Goal: Check status: Check status

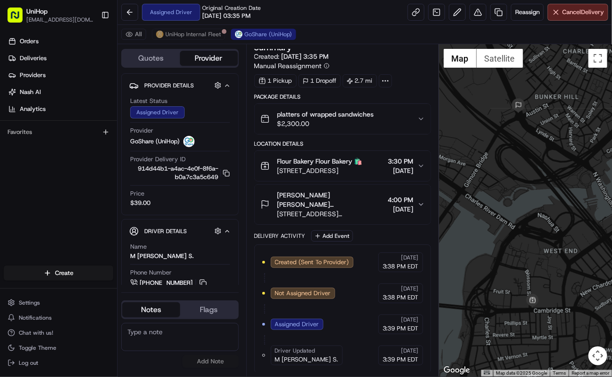
scroll to position [8, 0]
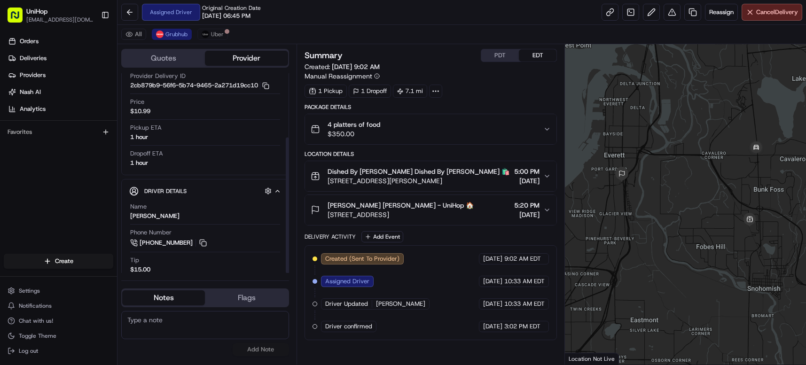
scroll to position [94, 0]
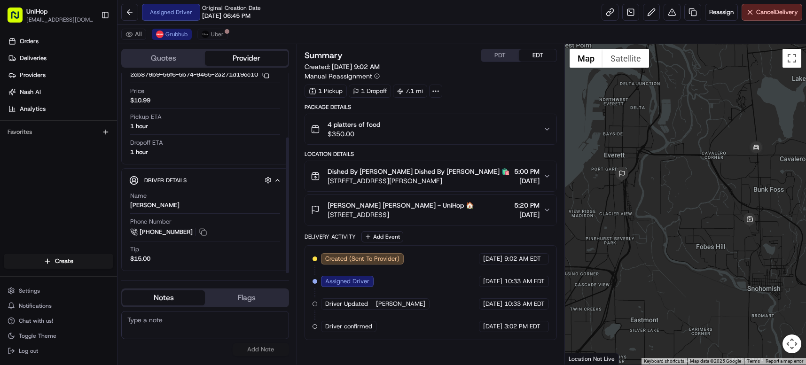
click at [54, 195] on div "Orders Deliveries Providers Nash AI Analytics Favorites" at bounding box center [58, 144] width 117 height 229
click at [250, 295] on button "Flags" at bounding box center [246, 298] width 83 height 15
click at [167, 301] on button "Notes" at bounding box center [163, 298] width 83 height 15
click at [222, 34] on span "Uber" at bounding box center [217, 35] width 13 height 8
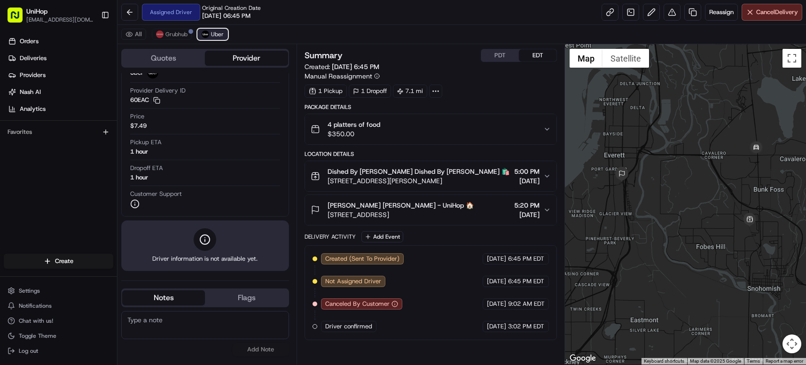
scroll to position [69, 0]
click at [170, 37] on span "Grubhub" at bounding box center [176, 35] width 22 height 8
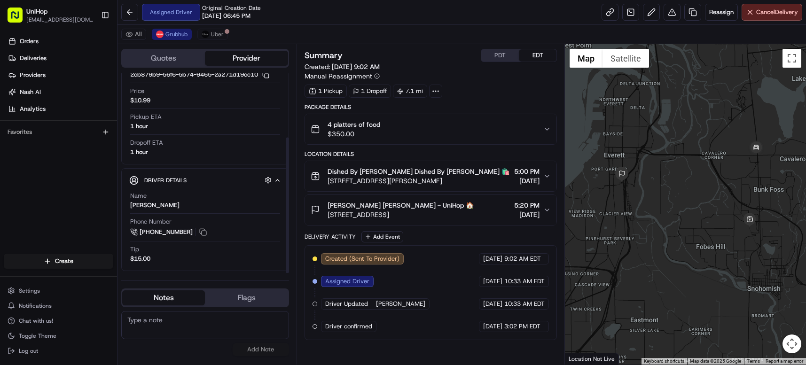
click at [60, 165] on div "Orders Deliveries Providers Nash AI Analytics Favorites" at bounding box center [58, 144] width 117 height 229
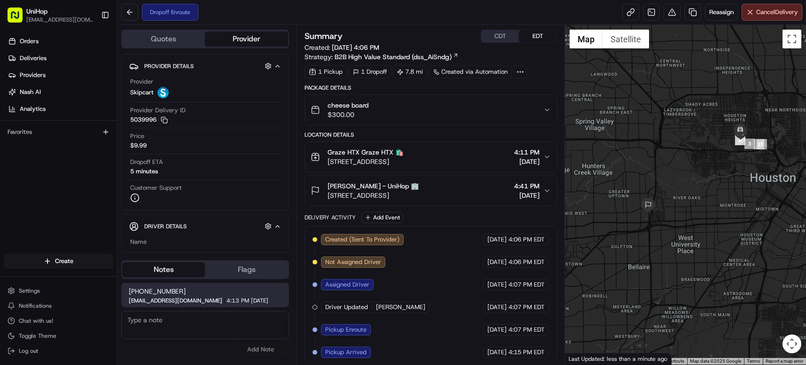
drag, startPoint x: 761, startPoint y: 110, endPoint x: 716, endPoint y: 91, distance: 48.6
click at [716, 91] on div at bounding box center [685, 195] width 241 height 340
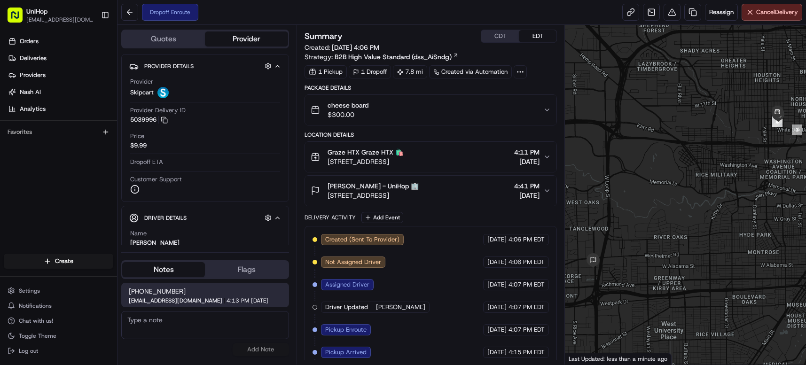
drag, startPoint x: 713, startPoint y: 147, endPoint x: 696, endPoint y: 135, distance: 20.9
click at [696, 135] on div at bounding box center [685, 195] width 241 height 340
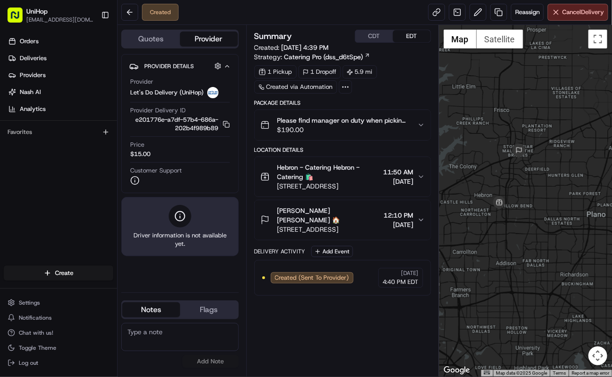
click at [368, 188] on span "3450 E Hebron Pkwy, Carrollton, TX 75010, United States" at bounding box center [328, 185] width 102 height 9
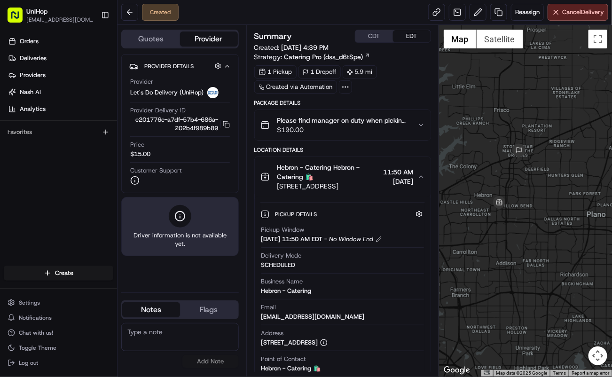
click at [368, 188] on span "3450 E Hebron Pkwy, Carrollton, TX 75010, United States" at bounding box center [328, 185] width 102 height 9
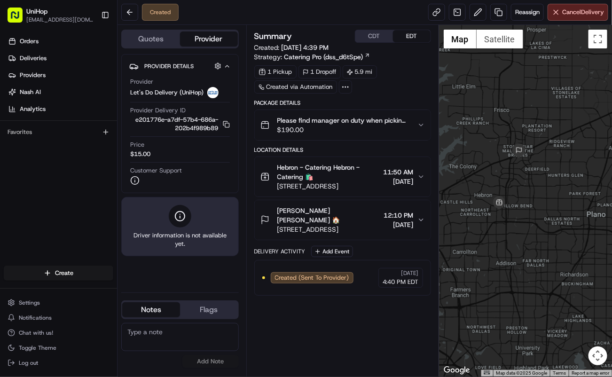
click at [339, 174] on span "Hebron - Catering Hebron - Catering 🛍️" at bounding box center [328, 172] width 102 height 19
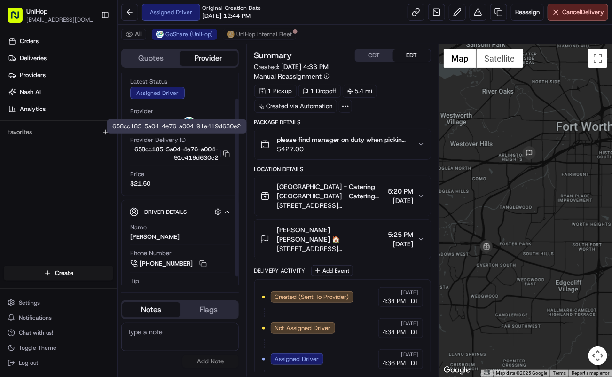
scroll to position [39, 0]
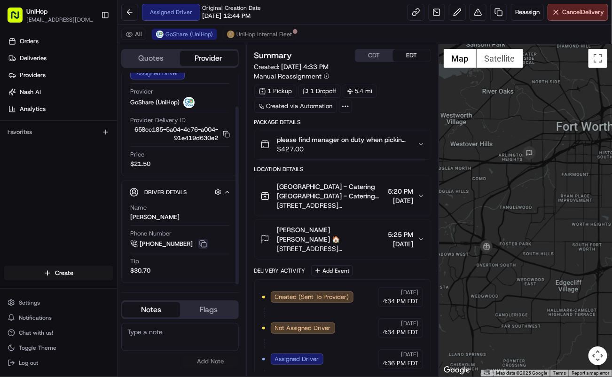
click at [199, 244] on button at bounding box center [203, 244] width 10 height 10
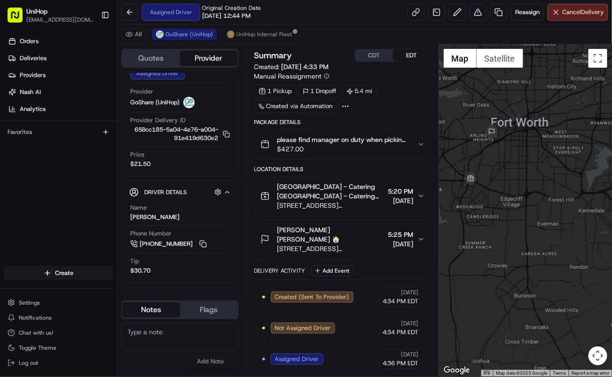
drag, startPoint x: 501, startPoint y: 186, endPoint x: 470, endPoint y: 145, distance: 51.7
click at [470, 145] on div at bounding box center [525, 210] width 173 height 332
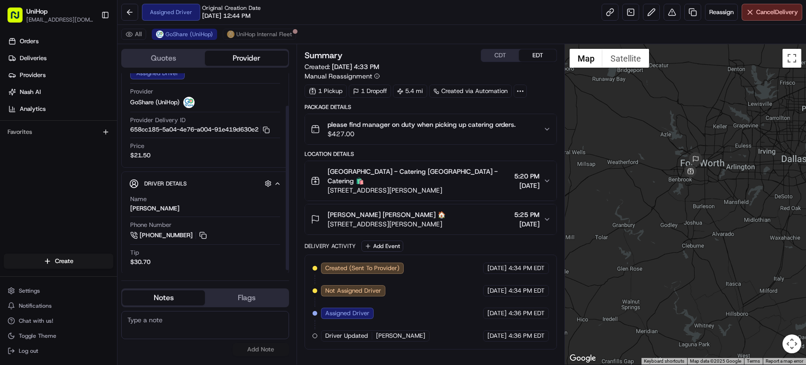
scroll to position [43, 0]
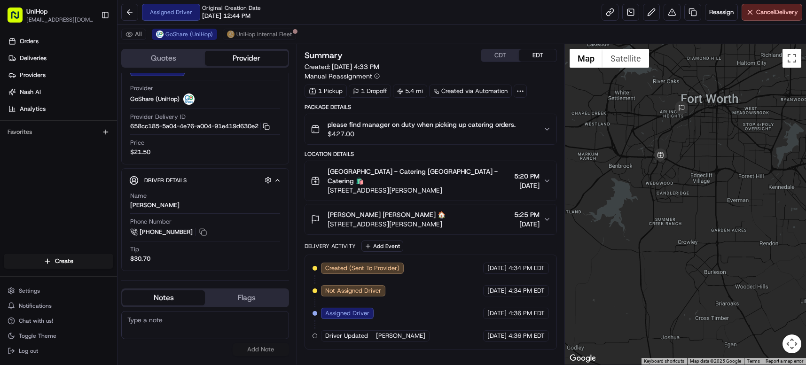
drag, startPoint x: 621, startPoint y: 197, endPoint x: 716, endPoint y: 136, distance: 112.7
click at [612, 136] on div at bounding box center [685, 204] width 241 height 321
click at [508, 55] on button "CDT" at bounding box center [500, 55] width 38 height 12
click at [528, 55] on button "EDT" at bounding box center [538, 55] width 38 height 12
click at [203, 230] on button at bounding box center [203, 232] width 10 height 10
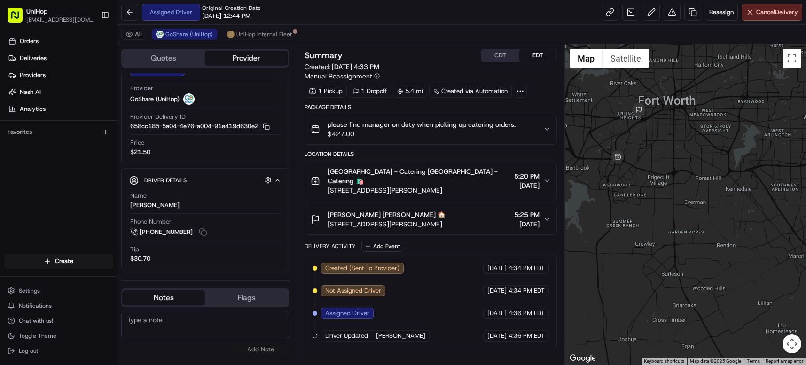
drag, startPoint x: 638, startPoint y: 127, endPoint x: 593, endPoint y: 139, distance: 47.0
click at [593, 139] on div at bounding box center [685, 204] width 241 height 321
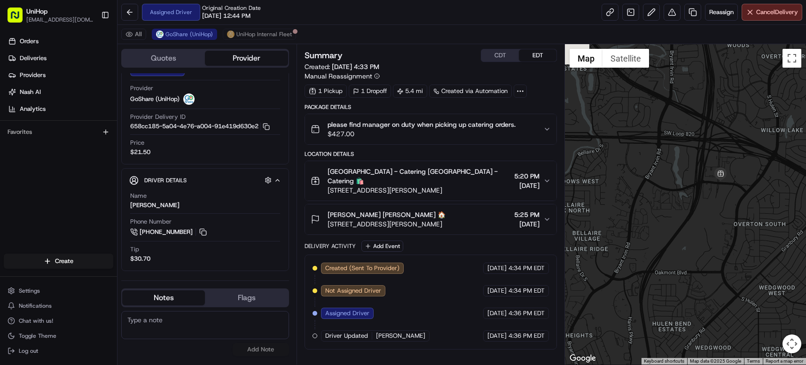
drag, startPoint x: 604, startPoint y: 184, endPoint x: 713, endPoint y: 94, distance: 141.6
click at [612, 94] on div at bounding box center [685, 204] width 241 height 321
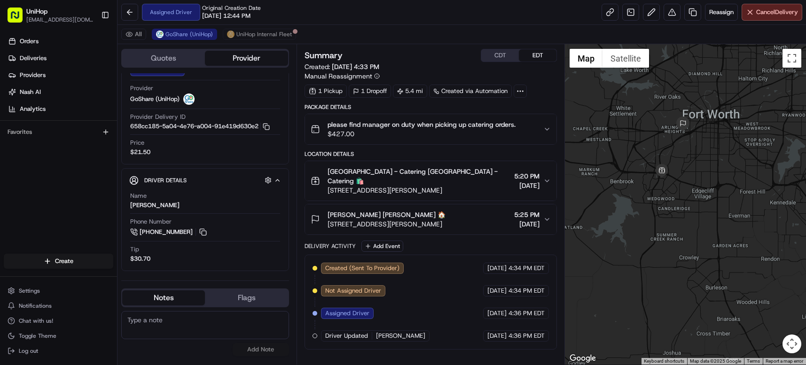
click at [89, 189] on div "Orders Deliveries Providers Nash AI Analytics Favorites" at bounding box center [58, 144] width 117 height 229
click at [364, 135] on span "$427.00" at bounding box center [422, 133] width 188 height 9
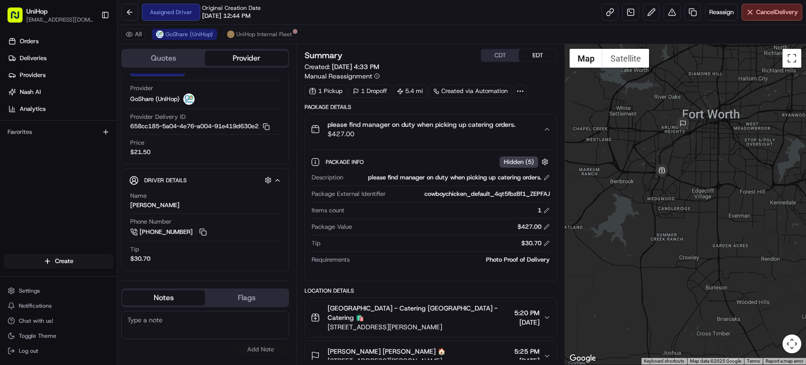
click at [364, 135] on span "$427.00" at bounding box center [422, 133] width 188 height 9
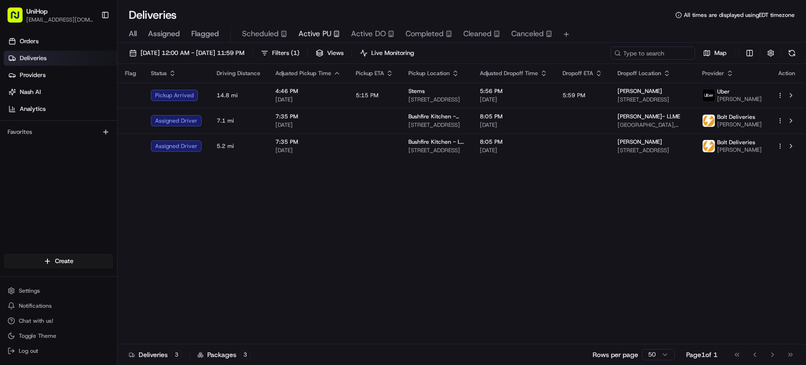
click at [257, 189] on div "Flag Status Driving Distance Adjusted Pickup Time Pickup ETA Pickup Location Ad…" at bounding box center [461, 204] width 687 height 281
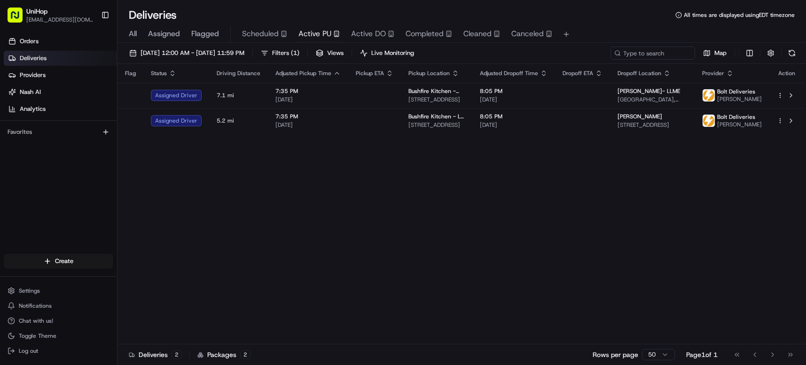
click at [171, 201] on div "Flag Status Driving Distance Adjusted Pickup Time Pickup ETA Pickup Location Ad…" at bounding box center [461, 204] width 687 height 281
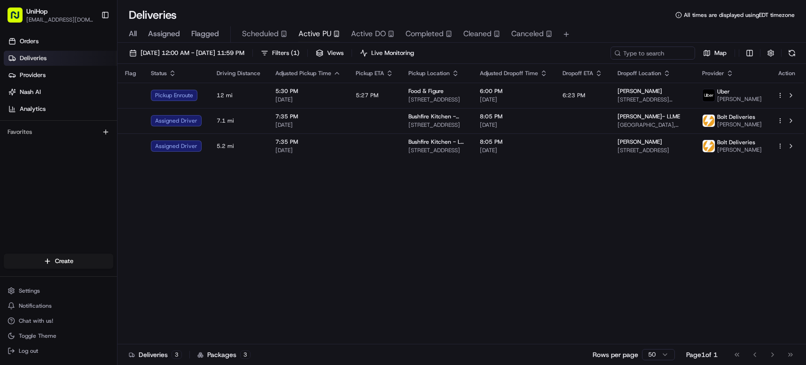
click at [171, 201] on div "Flag Status Driving Distance Adjusted Pickup Time Pickup ETA Pickup Location Ad…" at bounding box center [461, 204] width 687 height 281
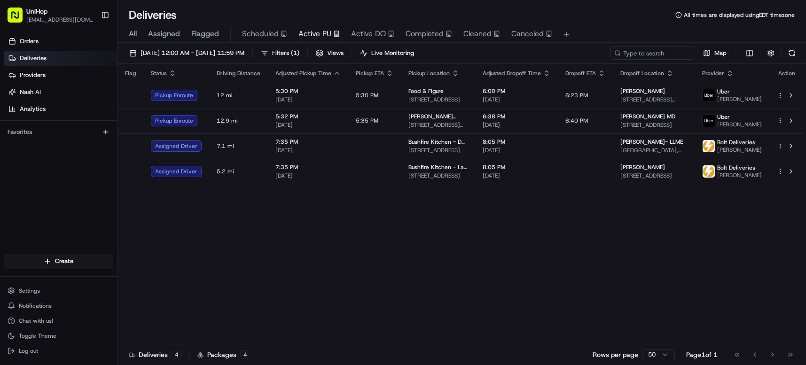
click at [386, 254] on div "Flag Status Driving Distance Adjusted Pickup Time Pickup ETA Pickup Location Ad…" at bounding box center [461, 204] width 687 height 281
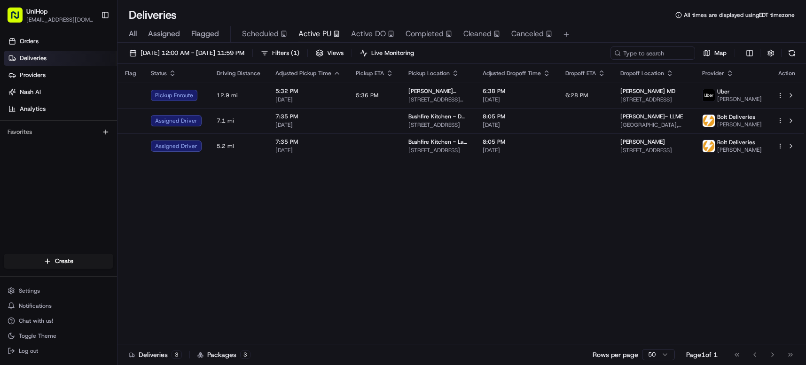
click at [386, 254] on div "Flag Status Driving Distance Adjusted Pickup Time Pickup ETA Pickup Location Ad…" at bounding box center [461, 204] width 687 height 281
click at [410, 39] on span "Completed" at bounding box center [425, 33] width 38 height 11
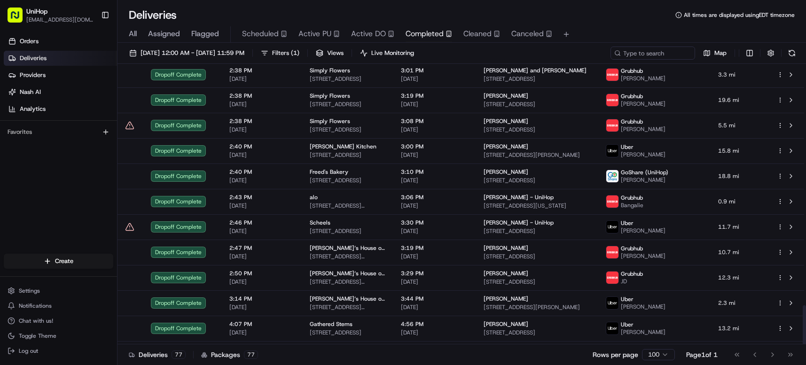
scroll to position [1715, 0]
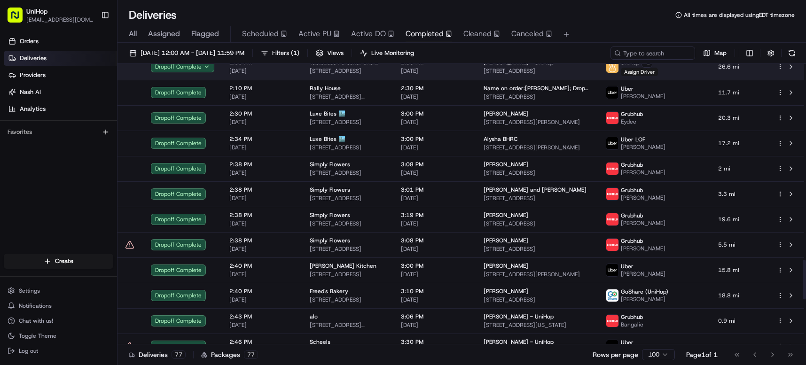
scroll to position [1715, 0]
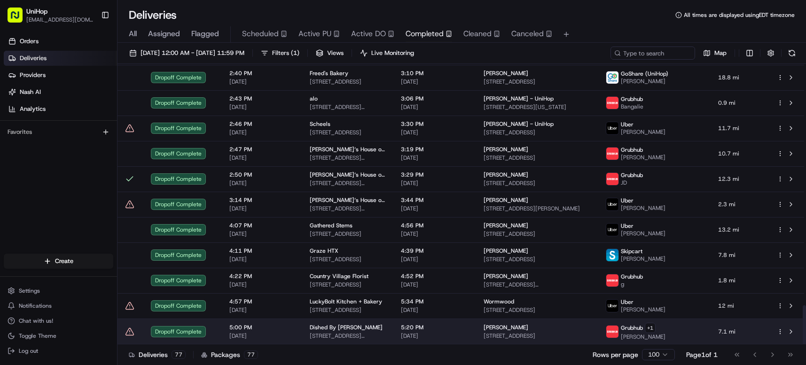
click at [394, 332] on td "Dished By [PERSON_NAME] [STREET_ADDRESS][PERSON_NAME]" at bounding box center [347, 332] width 91 height 26
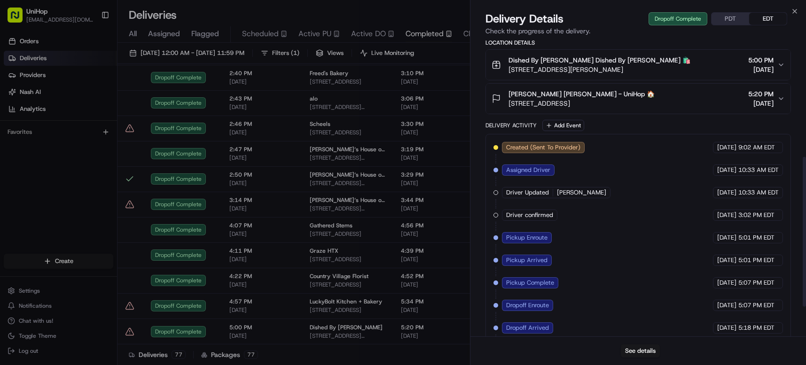
scroll to position [291, 0]
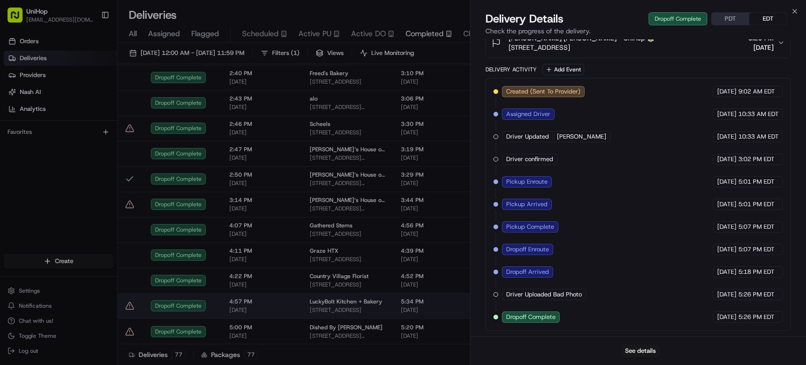
click at [322, 307] on span "[STREET_ADDRESS]" at bounding box center [348, 311] width 76 height 8
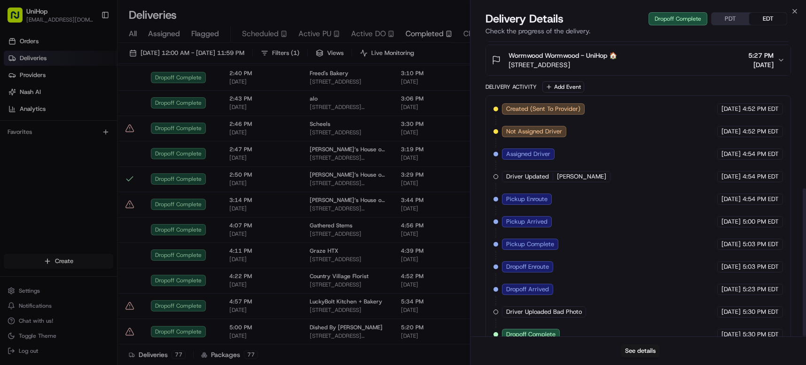
scroll to position [299, 0]
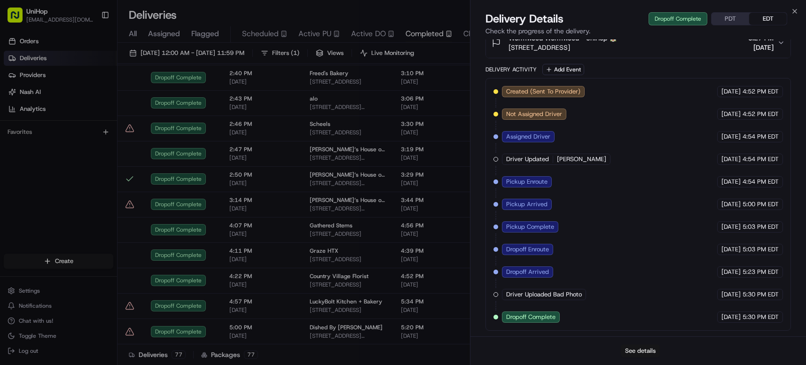
click at [633, 352] on button "See details" at bounding box center [640, 351] width 39 height 13
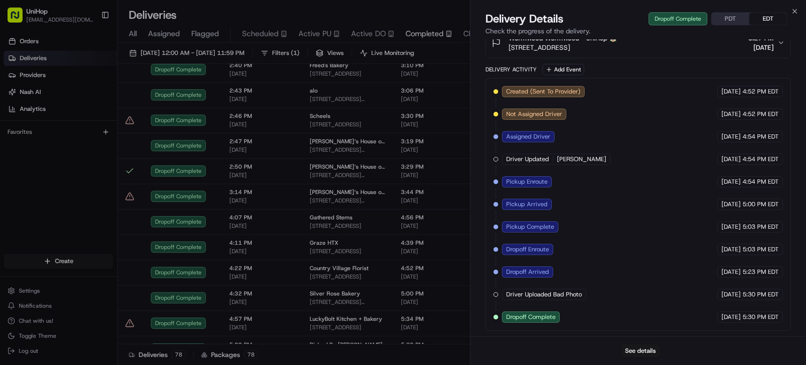
click at [383, 34] on span "Active DO" at bounding box center [368, 33] width 35 height 11
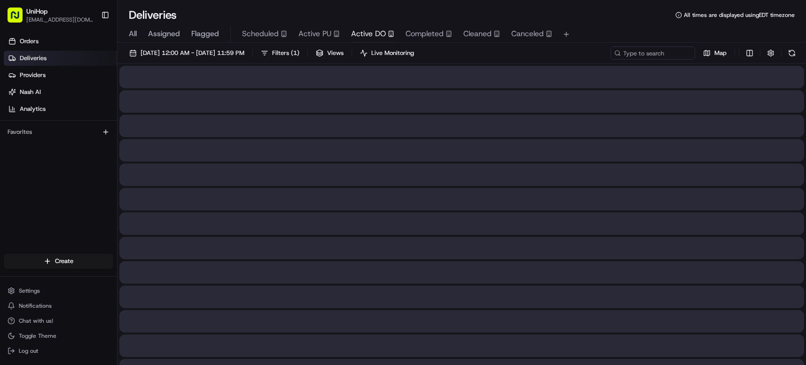
click at [378, 37] on span "Active DO" at bounding box center [368, 33] width 35 height 11
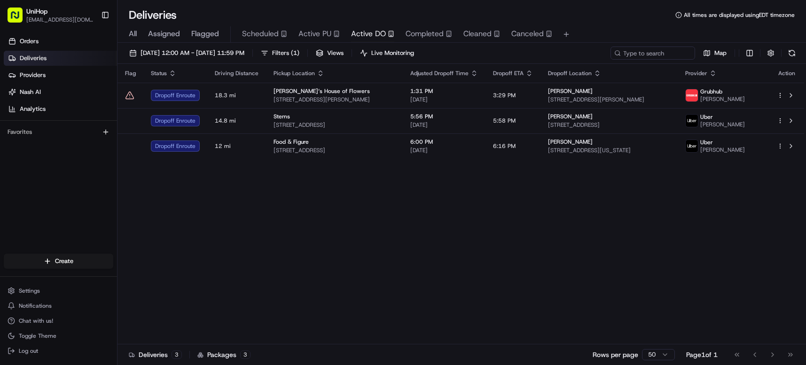
click at [514, 208] on div "Flag Status Driving Distance Pickup Location Adjusted Dropoff Time Dropoff ETA …" at bounding box center [461, 204] width 687 height 281
click at [514, 207] on div "Flag Status Driving Distance Pickup Location Adjusted Dropoff Time Dropoff ETA …" at bounding box center [461, 204] width 687 height 281
click at [514, 208] on div "Flag Status Driving Distance Pickup Location Adjusted Dropoff Time Dropoff ETA …" at bounding box center [461, 204] width 687 height 281
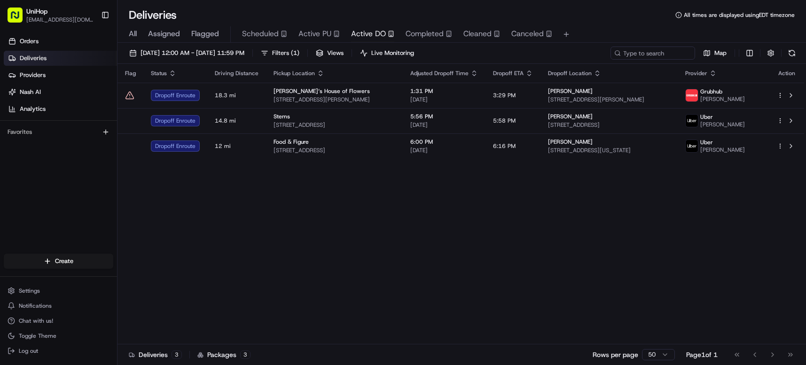
click at [514, 208] on div "Flag Status Driving Distance Pickup Location Adjusted Dropoff Time Dropoff ETA …" at bounding box center [461, 204] width 687 height 281
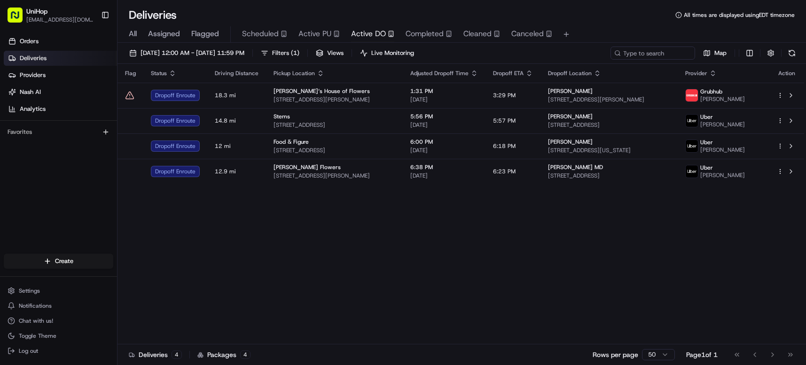
click at [514, 208] on div "Flag Status Driving Distance Pickup Location Adjusted Dropoff Time Dropoff ETA …" at bounding box center [461, 204] width 687 height 281
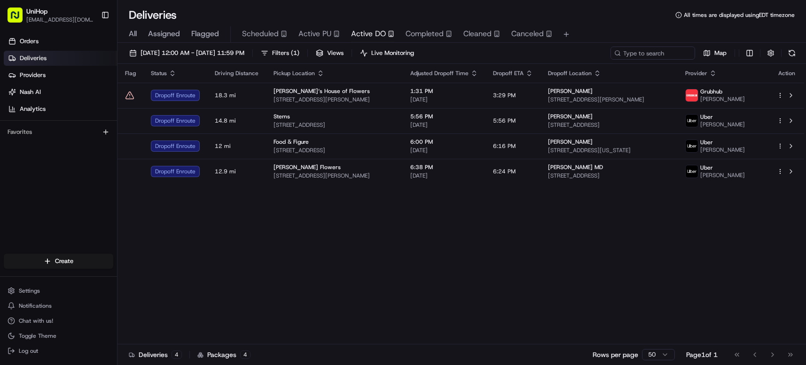
click at [514, 208] on div "Flag Status Driving Distance Pickup Location Adjusted Dropoff Time Dropoff ETA …" at bounding box center [461, 204] width 687 height 281
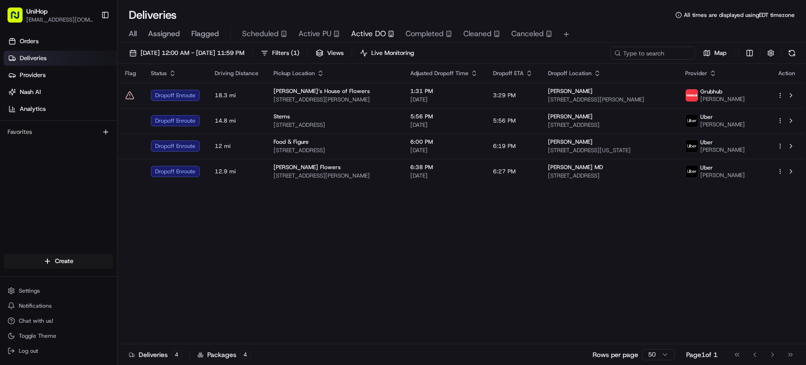
click at [514, 208] on div "Flag Status Driving Distance Pickup Location Adjusted Dropoff Time Dropoff ETA …" at bounding box center [461, 204] width 687 height 281
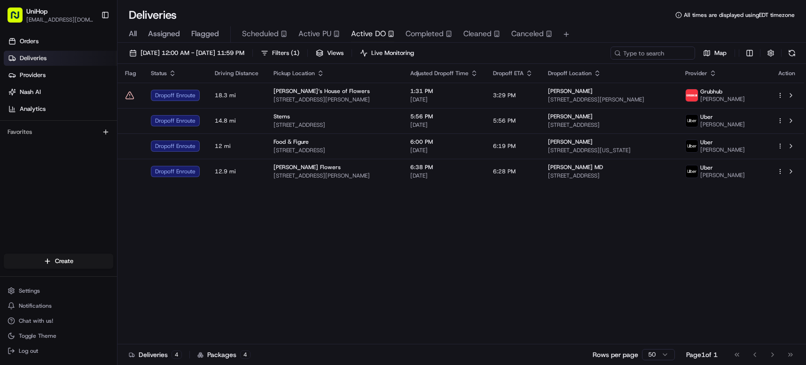
click at [514, 208] on div "Flag Status Driving Distance Pickup Location Adjusted Dropoff Time Dropoff ETA …" at bounding box center [461, 204] width 687 height 281
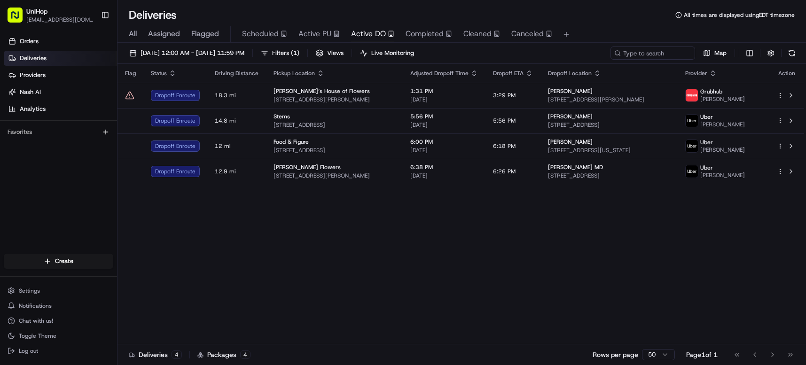
click at [514, 208] on div "Flag Status Driving Distance Pickup Location Adjusted Dropoff Time Dropoff ETA …" at bounding box center [461, 204] width 687 height 281
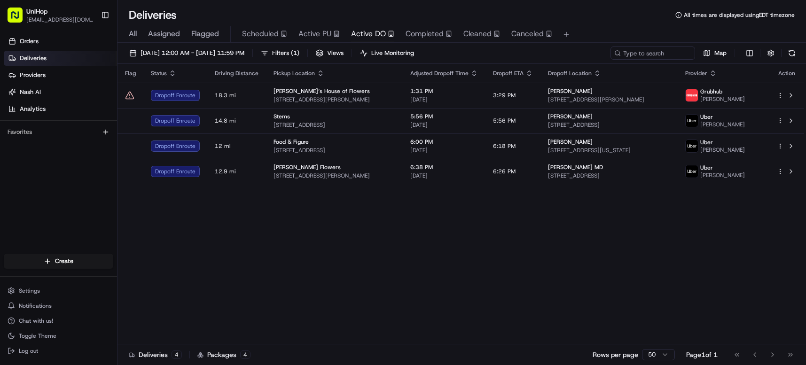
click at [514, 208] on div "Flag Status Driving Distance Pickup Location Adjusted Dropoff Time Dropoff ETA …" at bounding box center [461, 204] width 687 height 281
click at [393, 293] on div "Flag Status Driving Distance Pickup Location Adjusted Dropoff Time Dropoff ETA …" at bounding box center [461, 204] width 687 height 281
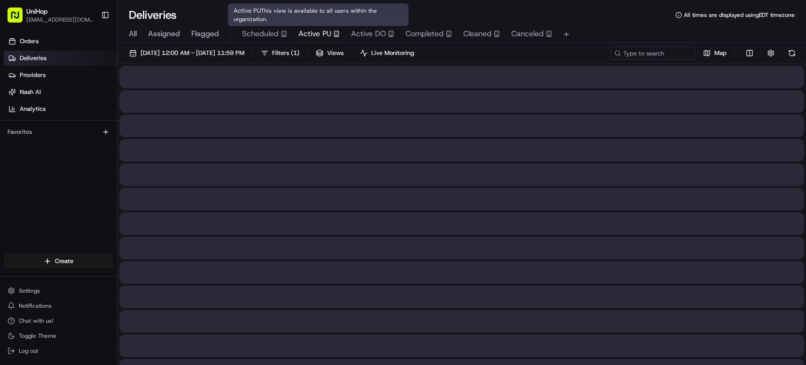
click at [315, 32] on span "Active PU" at bounding box center [315, 33] width 33 height 11
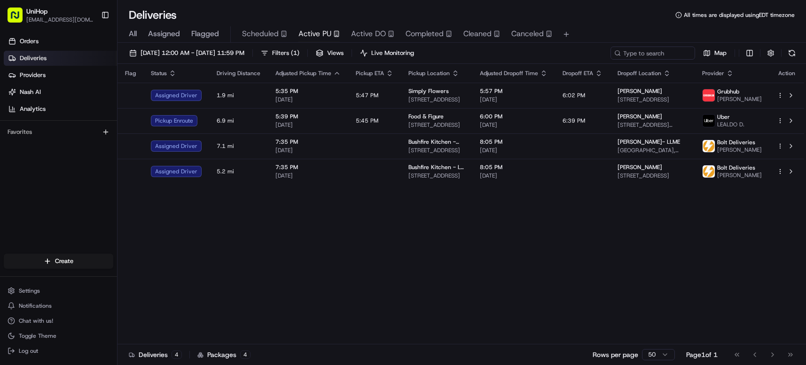
click at [494, 281] on div "Flag Status Driving Distance Adjusted Pickup Time Pickup ETA Pickup Location Ad…" at bounding box center [461, 204] width 687 height 281
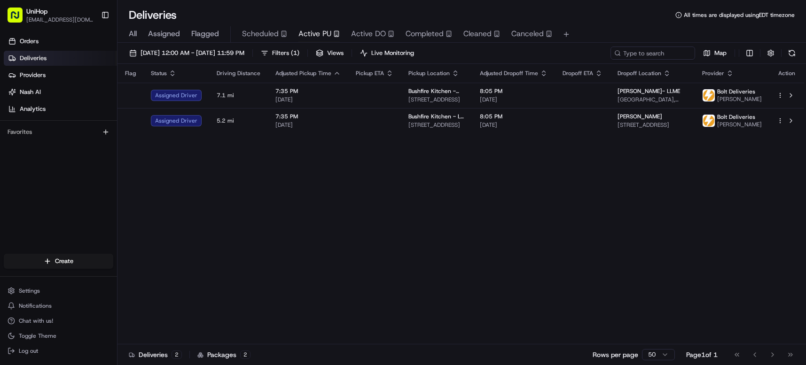
click at [478, 244] on div "Flag Status Driving Distance Adjusted Pickup Time Pickup ETA Pickup Location Ad…" at bounding box center [461, 204] width 687 height 281
click at [391, 197] on div "Flag Status Driving Distance Adjusted Pickup Time Pickup ETA Pickup Location Ad…" at bounding box center [461, 204] width 687 height 281
click at [284, 264] on div "Flag Status Driving Distance Adjusted Pickup Time Pickup ETA Pickup Location Ad…" at bounding box center [461, 204] width 687 height 281
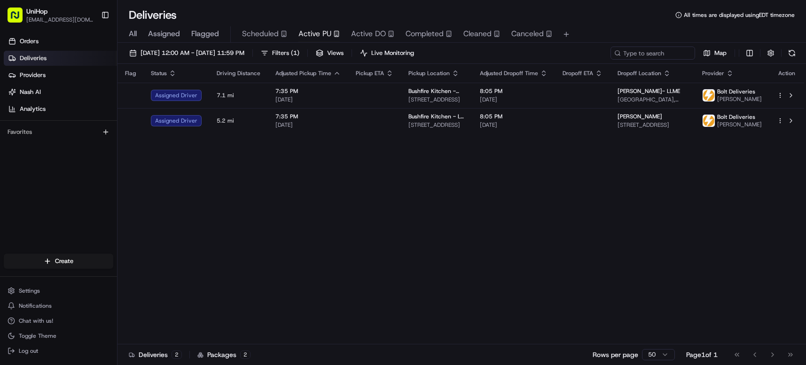
click at [284, 264] on div "Flag Status Driving Distance Adjusted Pickup Time Pickup ETA Pickup Location Ad…" at bounding box center [461, 204] width 687 height 281
click at [267, 223] on div "Flag Status Driving Distance Adjusted Pickup Time Pickup ETA Pickup Location Ad…" at bounding box center [461, 204] width 687 height 281
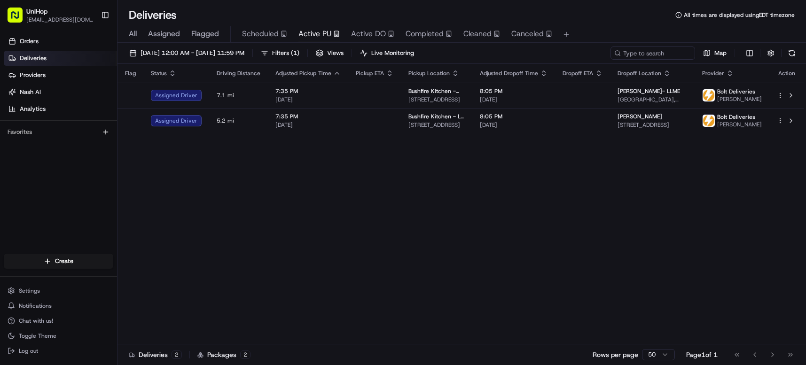
click at [267, 223] on div "Flag Status Driving Distance Adjusted Pickup Time Pickup ETA Pickup Location Ad…" at bounding box center [461, 204] width 687 height 281
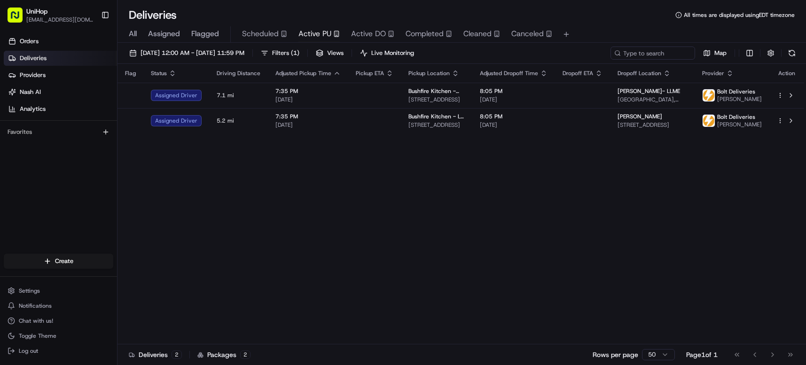
click at [267, 223] on div "Flag Status Driving Distance Adjusted Pickup Time Pickup ETA Pickup Location Ad…" at bounding box center [461, 204] width 687 height 281
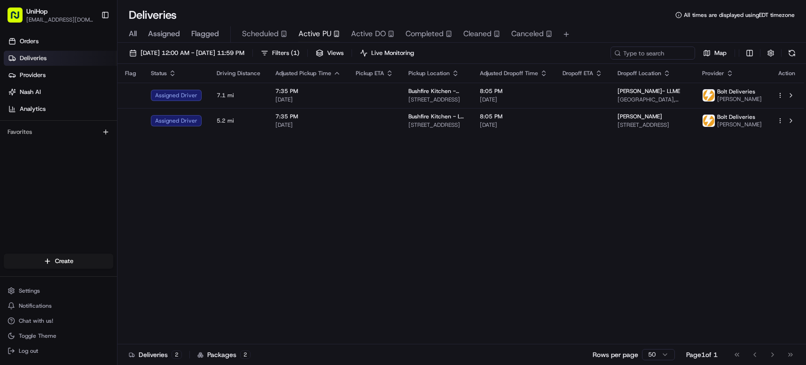
click at [267, 223] on div "Flag Status Driving Distance Adjusted Pickup Time Pickup ETA Pickup Location Ad…" at bounding box center [461, 204] width 687 height 281
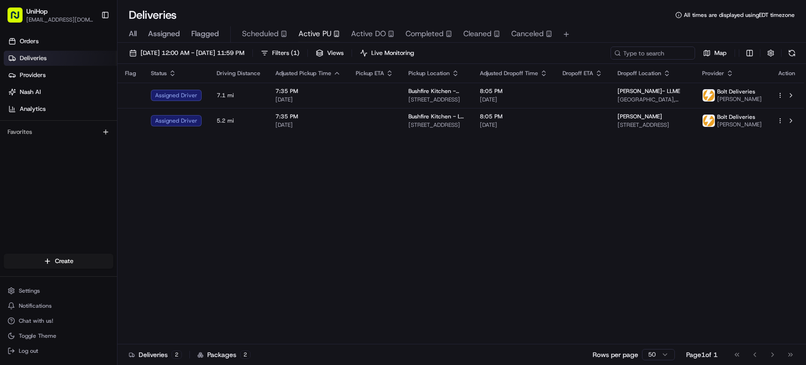
click at [267, 223] on div "Flag Status Driving Distance Adjusted Pickup Time Pickup ETA Pickup Location Ad…" at bounding box center [461, 204] width 687 height 281
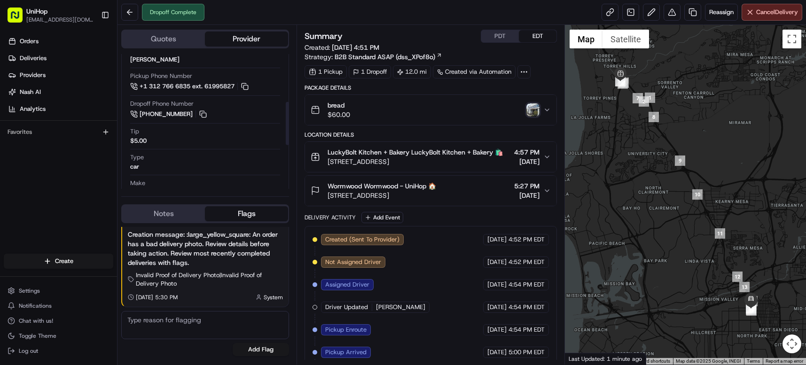
scroll to position [146, 0]
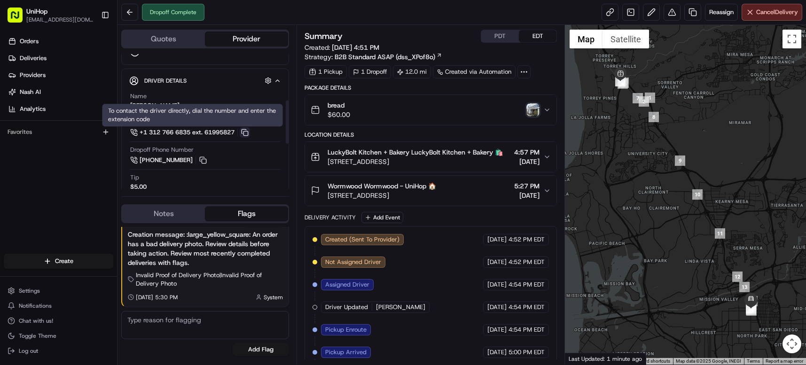
click at [248, 130] on button at bounding box center [245, 132] width 10 height 10
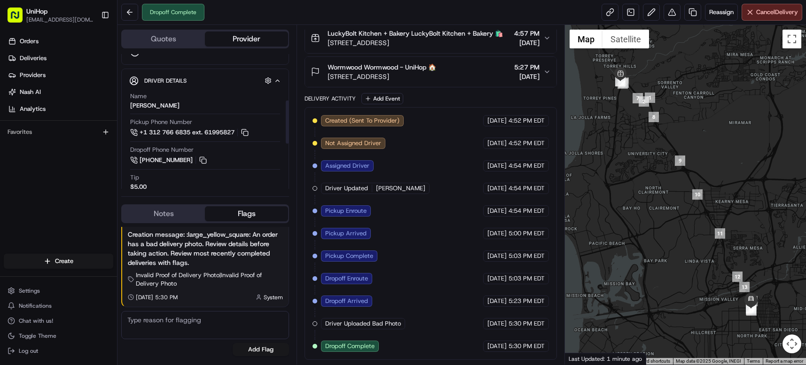
click at [535, 108] on div "Created (Sent To Provider) Uber [DATE] 4:52 PM EDT Not Assigned Driver Uber [DA…" at bounding box center [431, 233] width 252 height 253
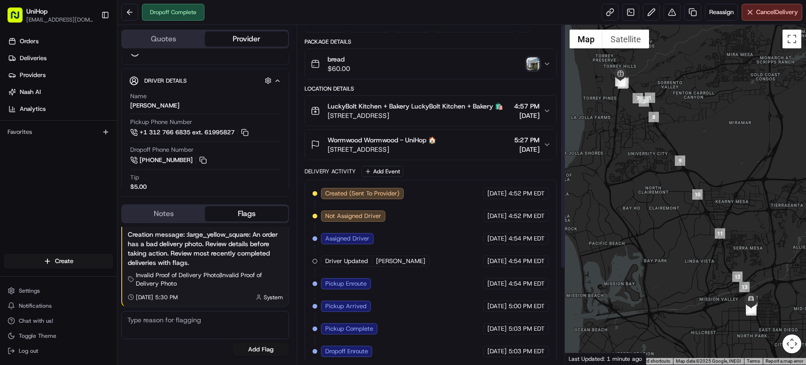
scroll to position [0, 0]
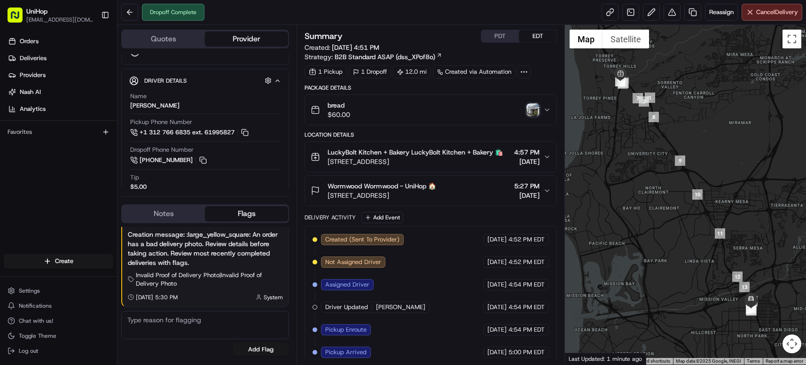
click at [532, 107] on img "button" at bounding box center [533, 109] width 13 height 13
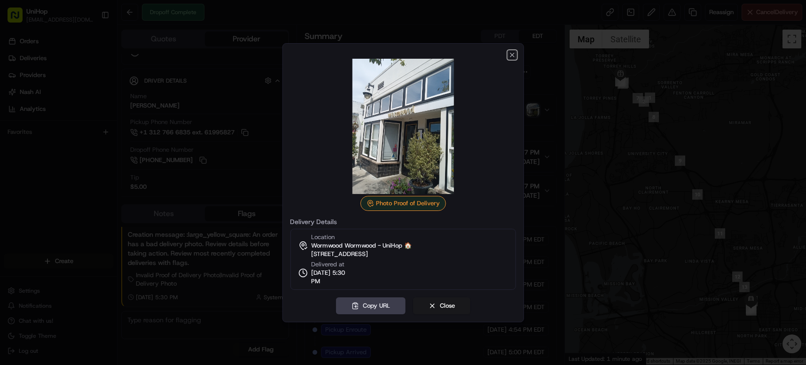
click at [513, 54] on icon "button" at bounding box center [513, 55] width 8 height 8
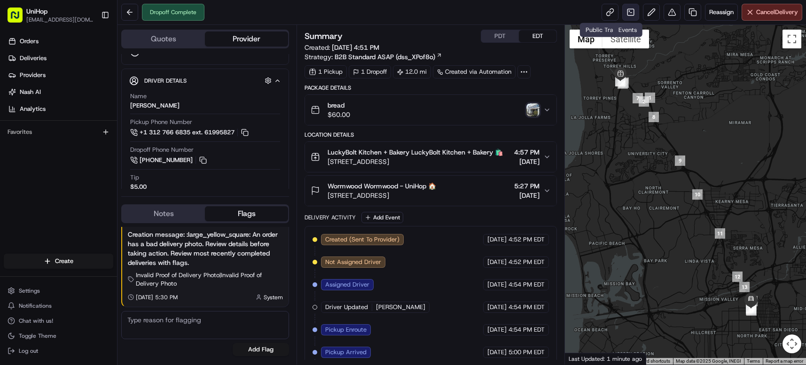
click at [622, 15] on link at bounding box center [630, 12] width 17 height 17
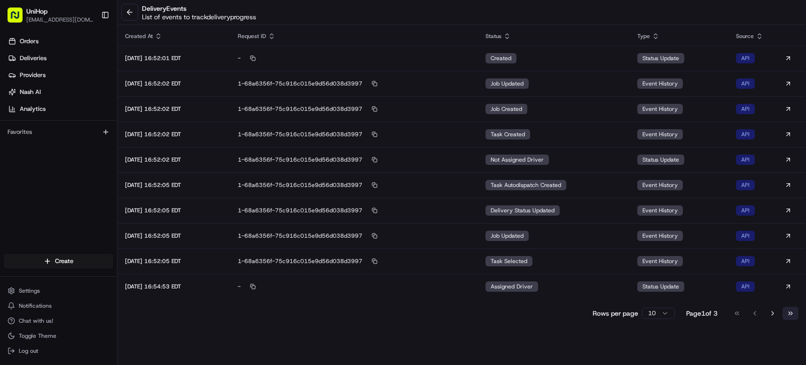
click at [795, 312] on button "Go to last page" at bounding box center [791, 313] width 16 height 13
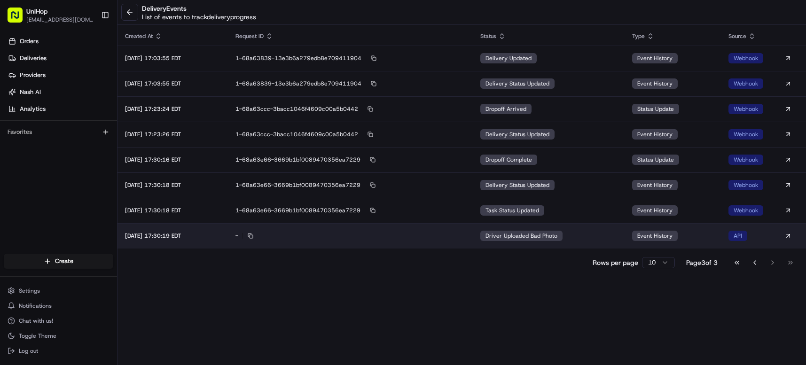
click at [549, 229] on td "Driver Uploaded Bad Photo" at bounding box center [548, 235] width 151 height 25
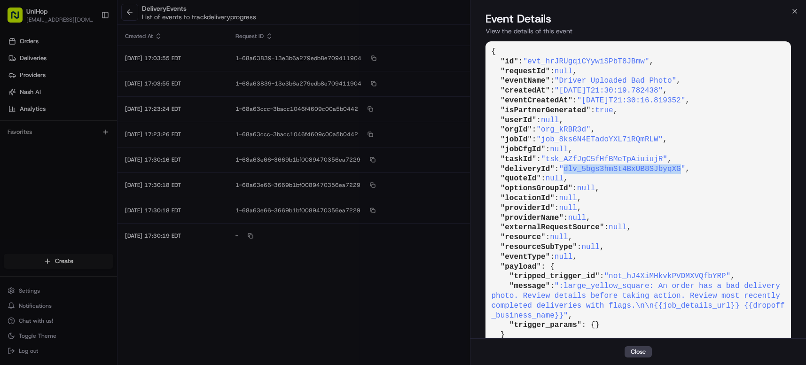
drag, startPoint x: 570, startPoint y: 169, endPoint x: 687, endPoint y: 170, distance: 117.1
click at [685, 170] on span ""dlv_5bgs3hmSt4BxUB8SJbyqXG"" at bounding box center [622, 169] width 126 height 8
copy span "dlv_5bgs3hmSt4BxUB8SJbyqXG"
click at [134, 13] on button at bounding box center [129, 12] width 17 height 17
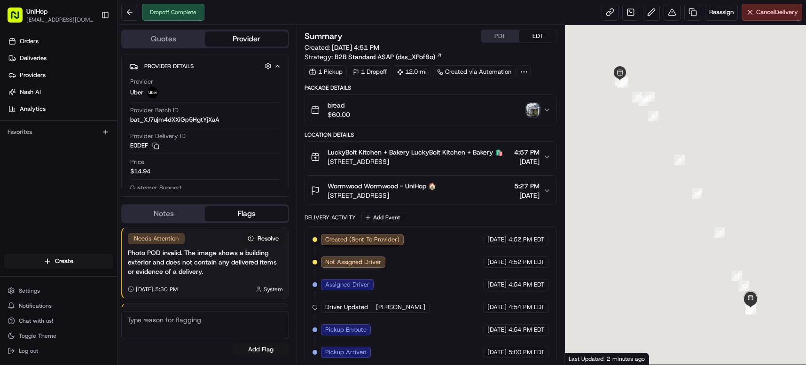
scroll to position [95, 0]
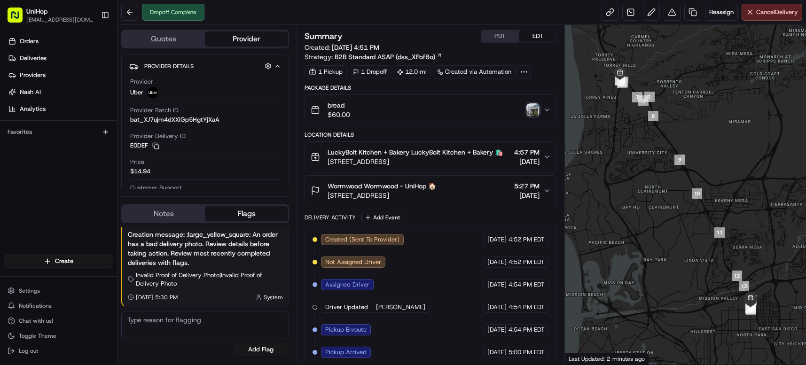
click at [543, 110] on icon "button" at bounding box center [547, 110] width 8 height 8
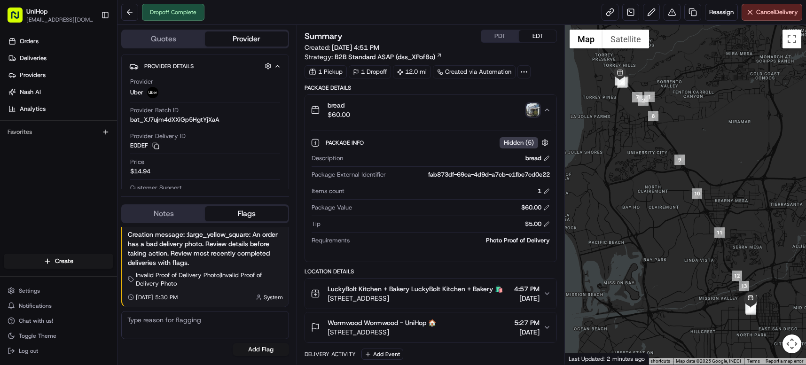
click at [543, 110] on icon "button" at bounding box center [547, 110] width 8 height 8
